Goal: Check status: Check status

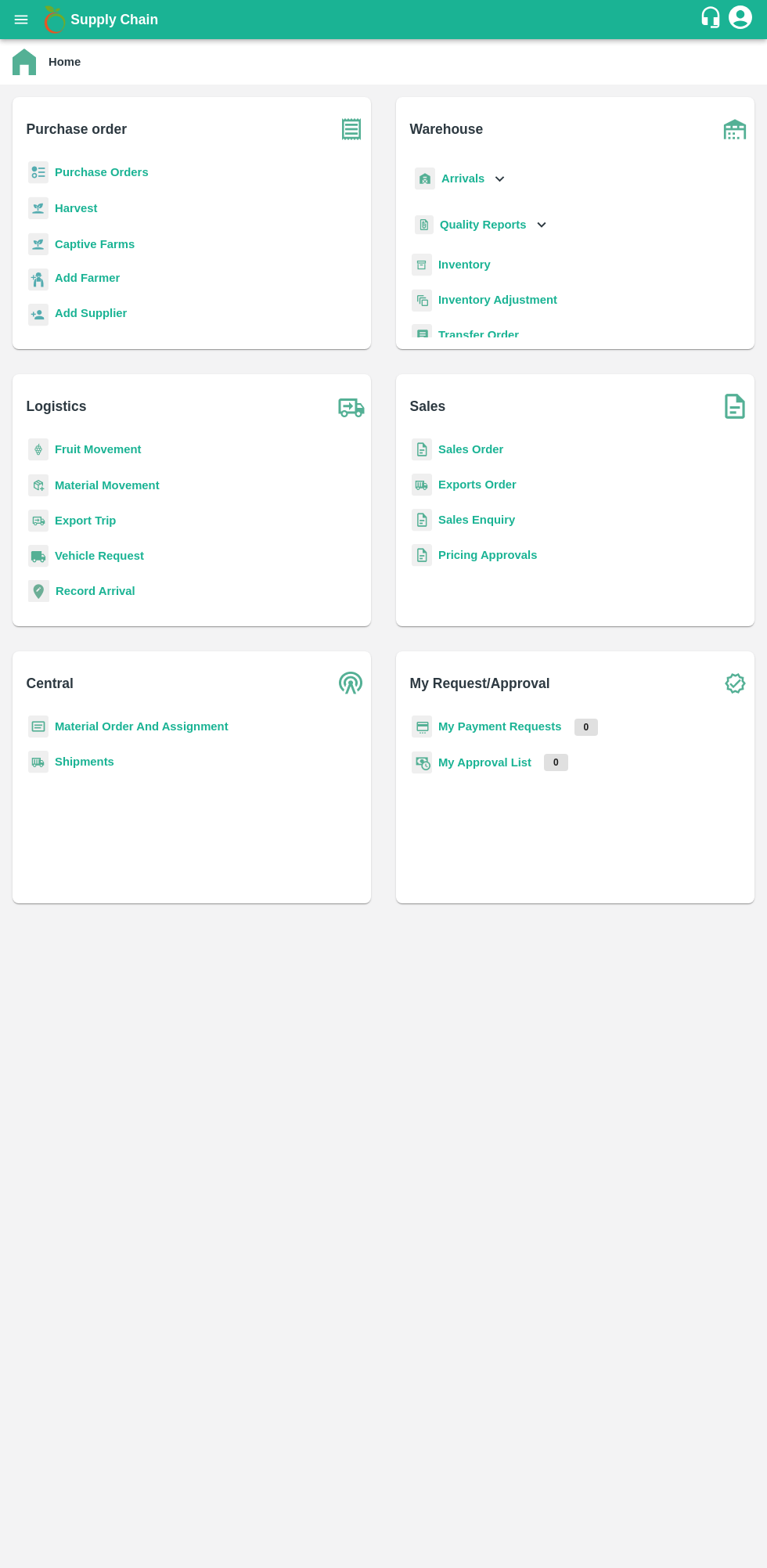
click at [468, 722] on b "My Payment Requests" at bounding box center [499, 726] width 124 height 12
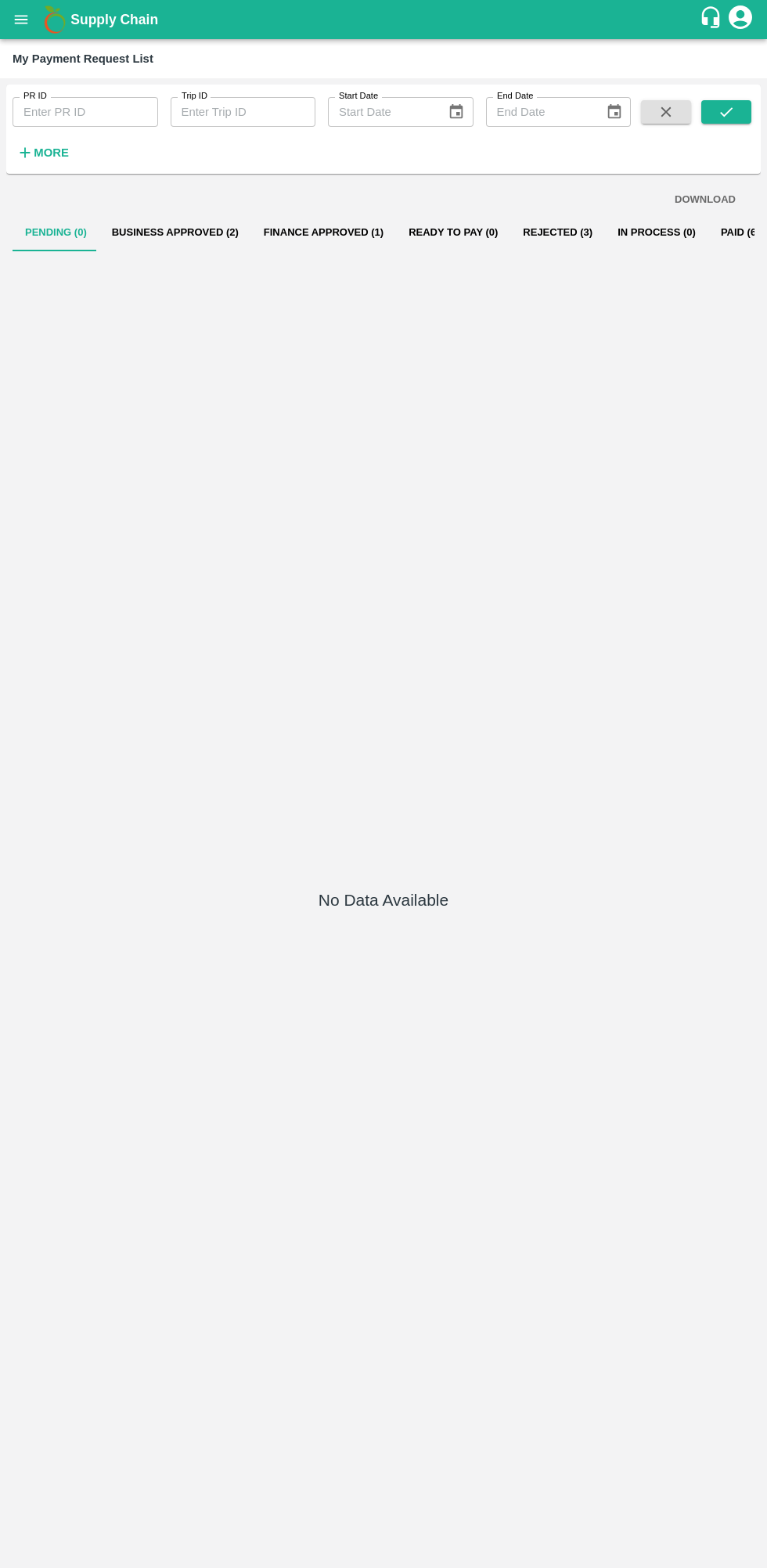
click at [160, 232] on button "Business Approved (2)" at bounding box center [175, 232] width 152 height 37
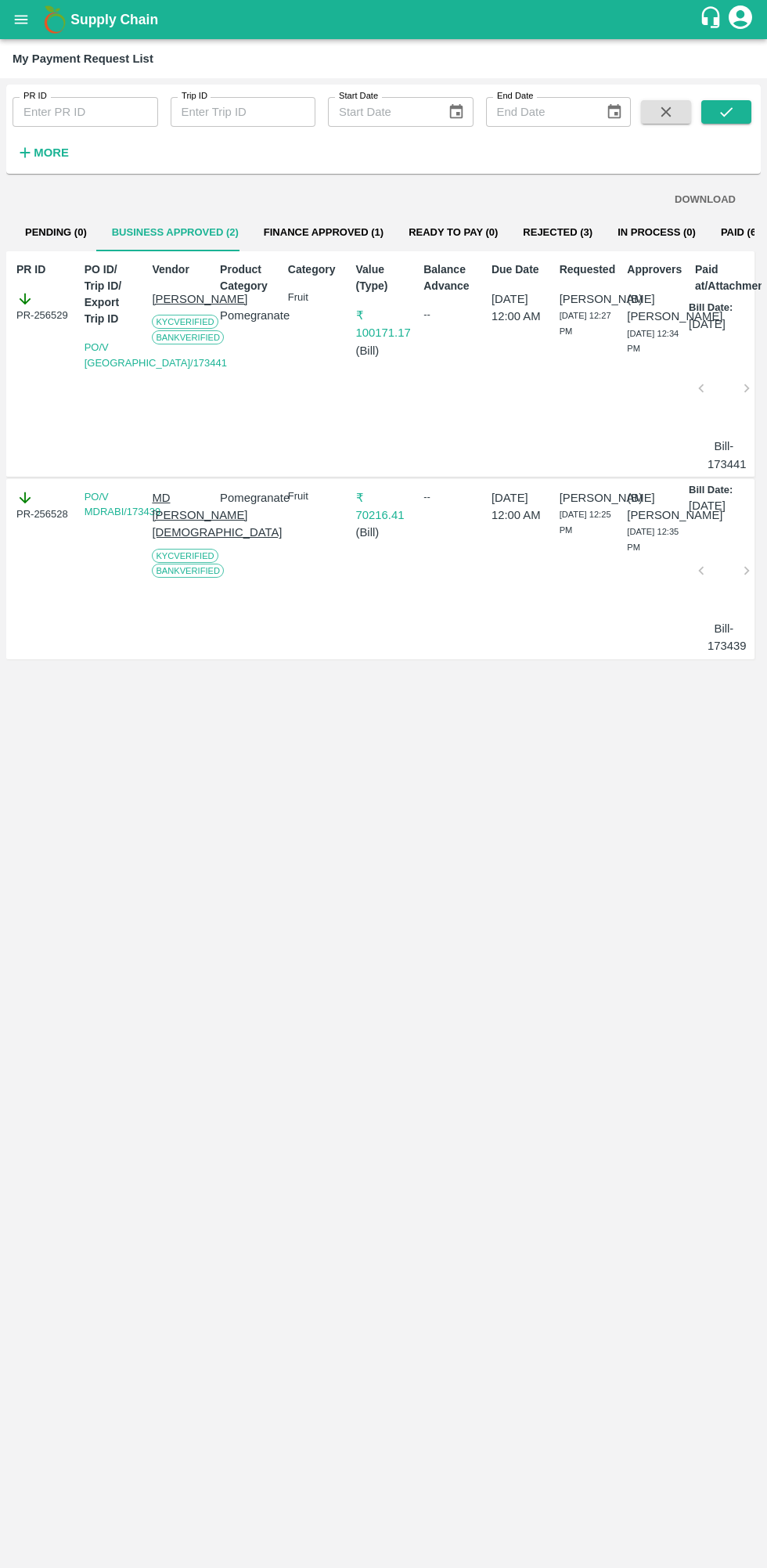
click at [49, 318] on div "PR-256529" at bounding box center [44, 307] width 56 height 33
copy div "PR-256529"
copy div "PR-256528"
